Goal: Find specific page/section: Find specific page/section

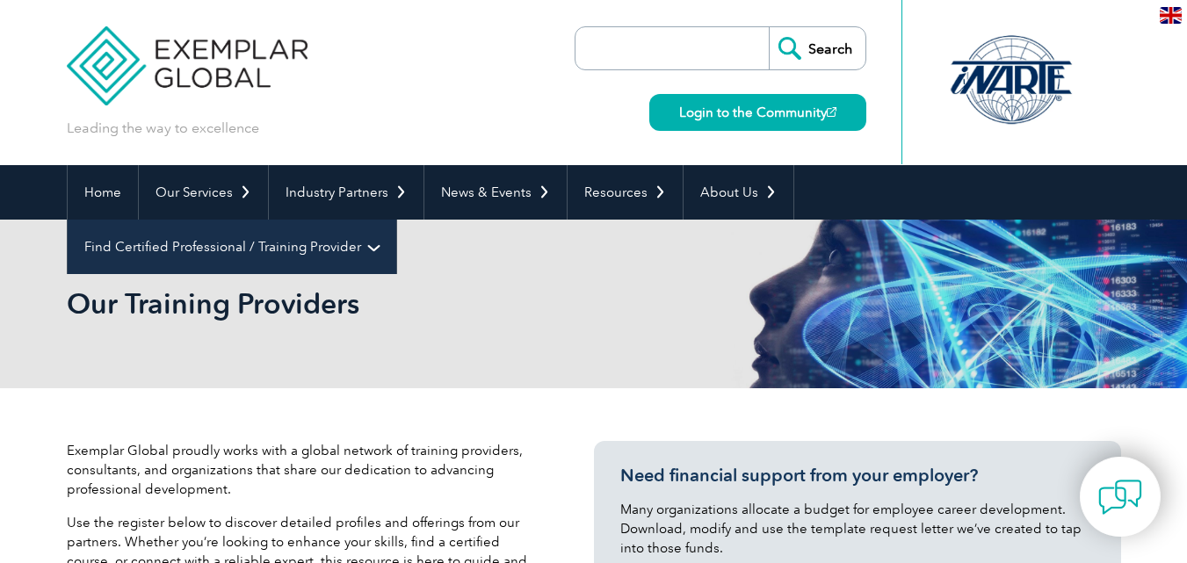
click at [396, 220] on link "Find Certified Professional / Training Provider" at bounding box center [232, 247] width 329 height 54
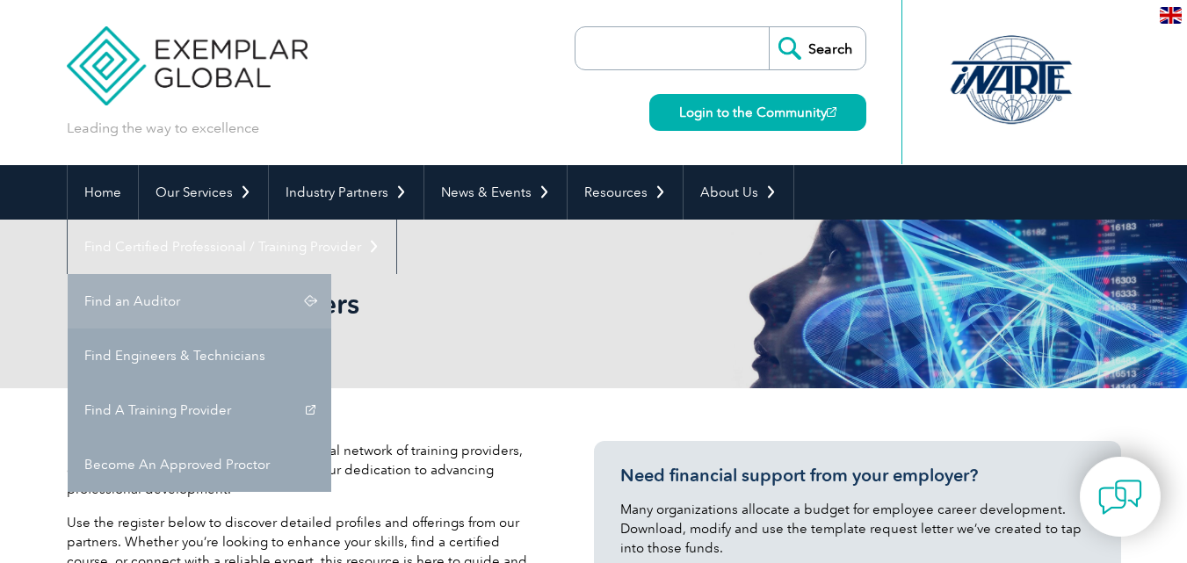
click at [331, 274] on link "Find an Auditor" at bounding box center [200, 301] width 264 height 54
